Goal: Communication & Community: Answer question/provide support

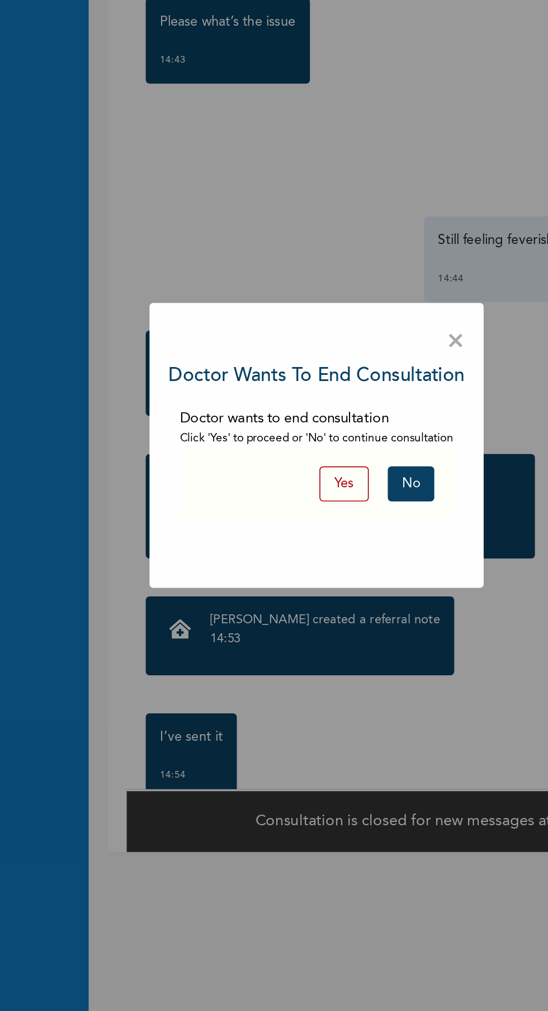
click at [372, 445] on div "× Doctor wants to end consultation Doctor wants to end consultation Click 'Yes'…" at bounding box center [274, 506] width 197 height 168
click at [359, 449] on span "×" at bounding box center [356, 444] width 11 height 23
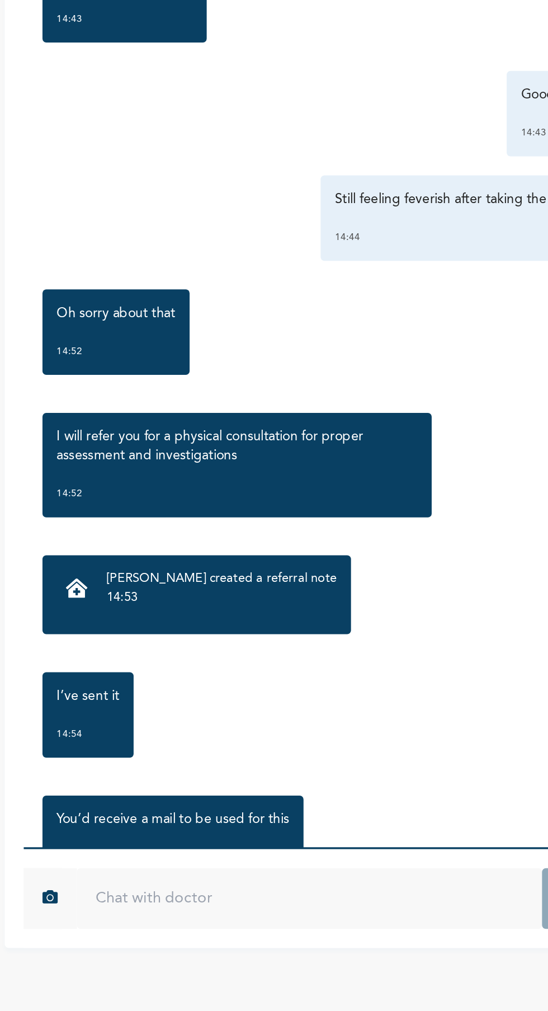
click at [308, 564] on p "14:53" at bounding box center [278, 561] width 135 height 11
click at [290, 573] on div "Dr. Adigwe created a referral note 14:53" at bounding box center [278, 560] width 135 height 30
click at [283, 541] on div "Dr. Adigwe created a referral note 14:53" at bounding box center [264, 559] width 182 height 46
click at [203, 561] on div at bounding box center [194, 557] width 24 height 24
click at [203, 562] on div at bounding box center [194, 557] width 24 height 24
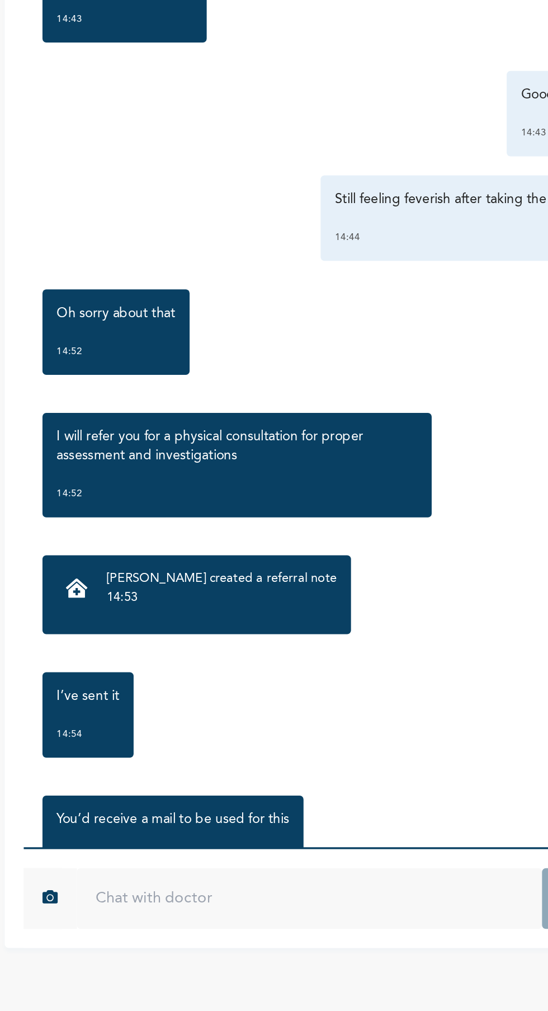
click at [272, 564] on p "14:53" at bounding box center [278, 561] width 135 height 11
click at [218, 550] on p "Dr. Adigwe created a referral note" at bounding box center [278, 550] width 135 height 11
click at [203, 566] on div at bounding box center [194, 557] width 24 height 24
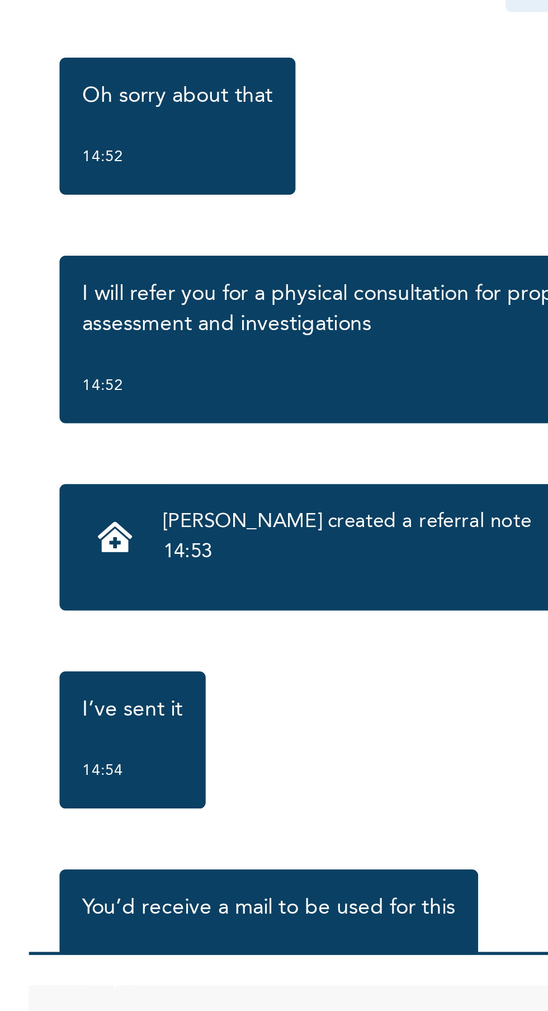
click at [231, 564] on p "14:53" at bounding box center [278, 561] width 135 height 11
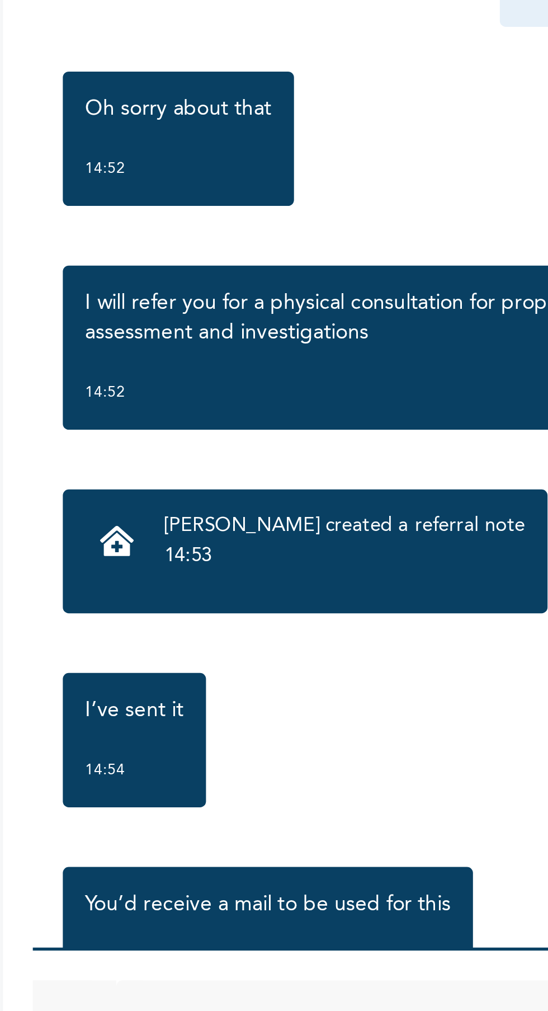
scroll to position [58, 0]
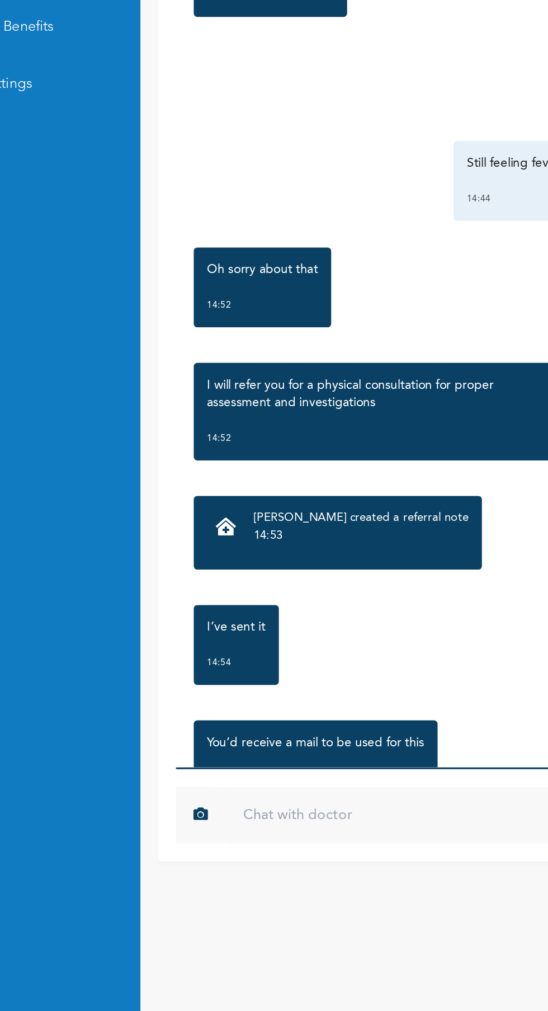
click at [204, 553] on div at bounding box center [194, 557] width 24 height 24
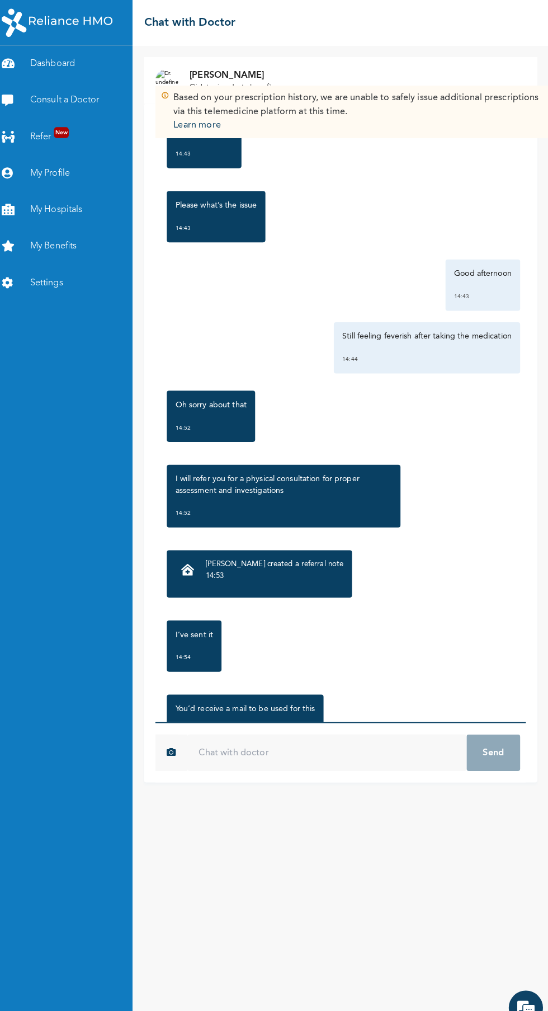
scroll to position [0, 0]
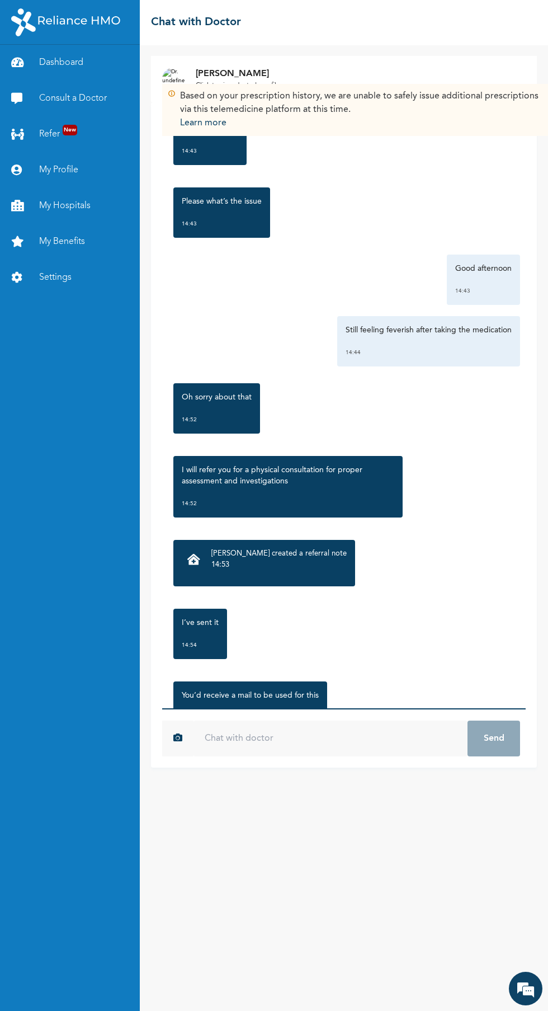
click at [396, 708] on div "Monday, August 11th 2025 Good afternoon 14:43 Please what’s the issue 14:43 Goo…" at bounding box center [344, 405] width 364 height 606
click at [366, 756] on input "text" at bounding box center [331, 739] width 274 height 36
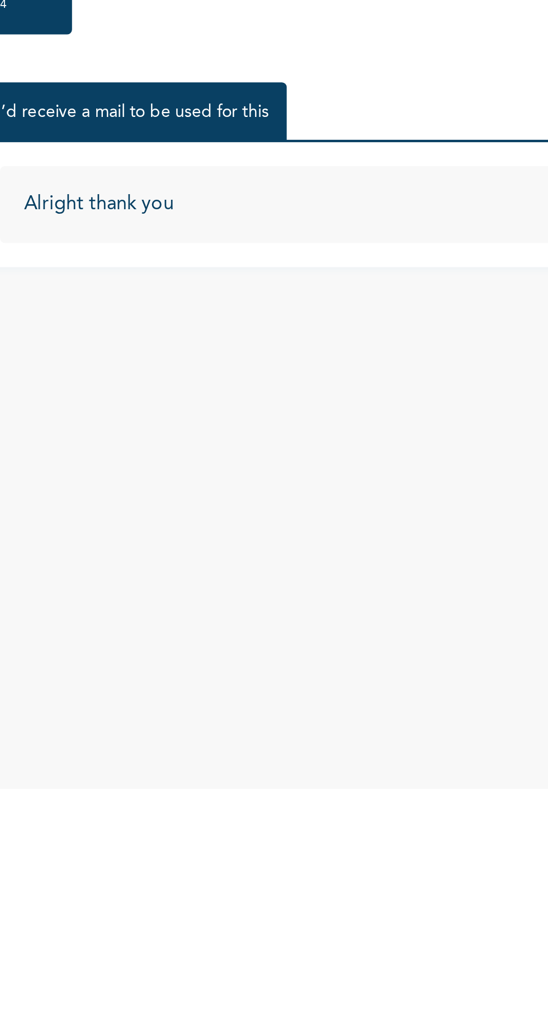
type input "Alright thank you"
click at [468, 721] on button "Send" at bounding box center [494, 739] width 53 height 36
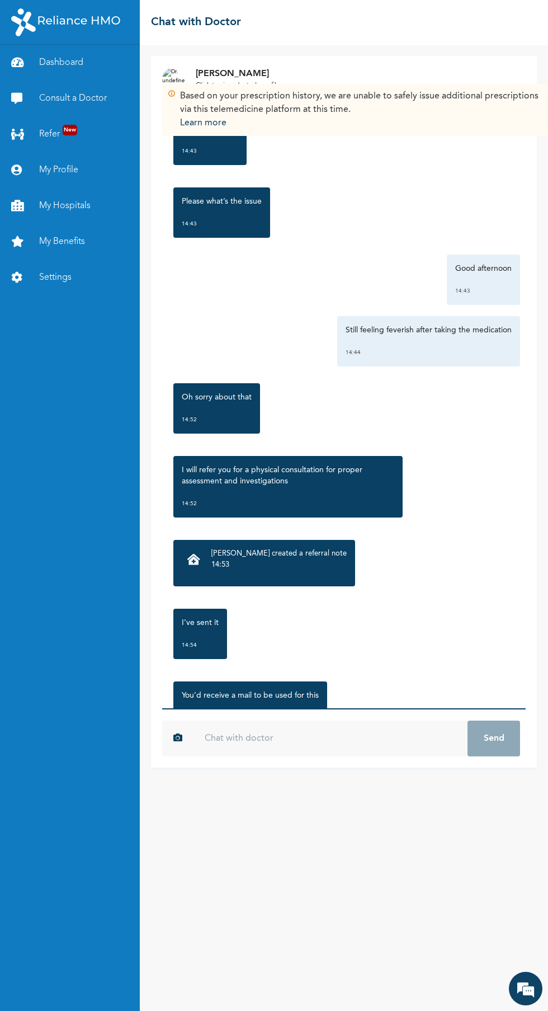
scroll to position [120, 0]
